Goal: Find specific page/section: Find specific page/section

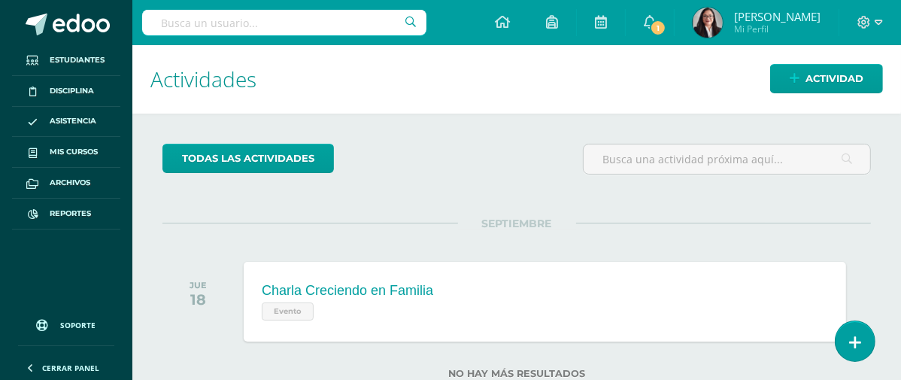
click at [318, 8] on div at bounding box center [284, 22] width 284 height 45
click at [315, 30] on input "text" at bounding box center [284, 23] width 284 height 26
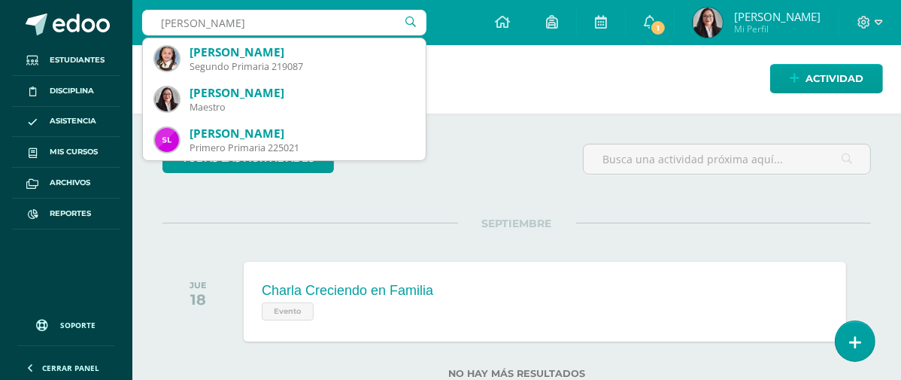
type input "[PERSON_NAME]"
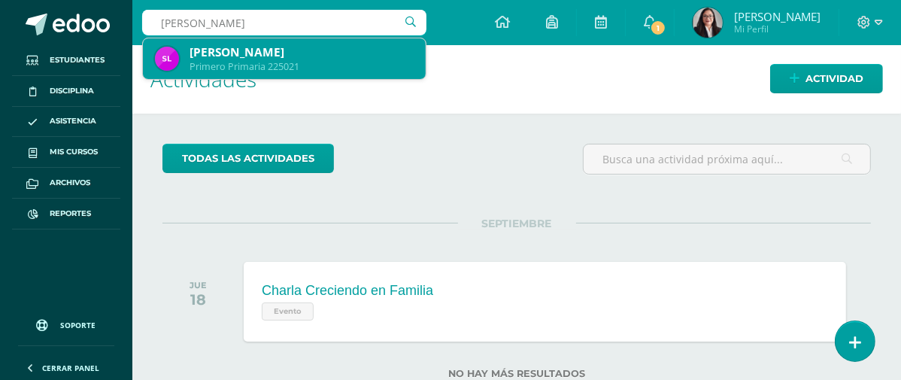
click at [290, 68] on div "Primero Primaria 225021" at bounding box center [302, 66] width 224 height 13
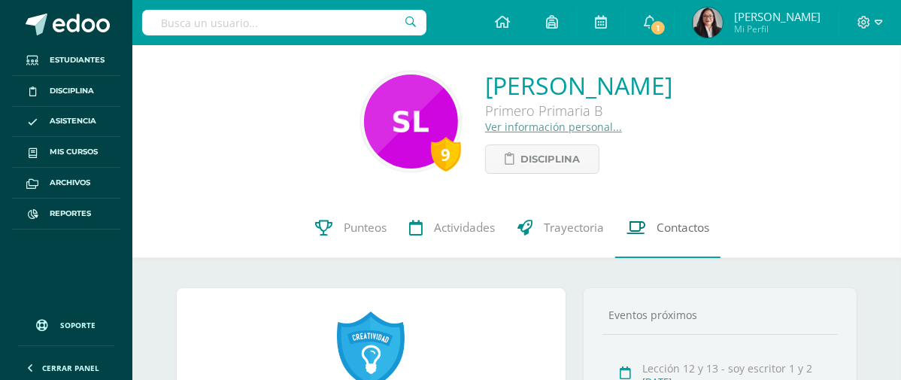
click at [685, 236] on span "Contactos" at bounding box center [683, 228] width 53 height 16
